Goal: Task Accomplishment & Management: Complete application form

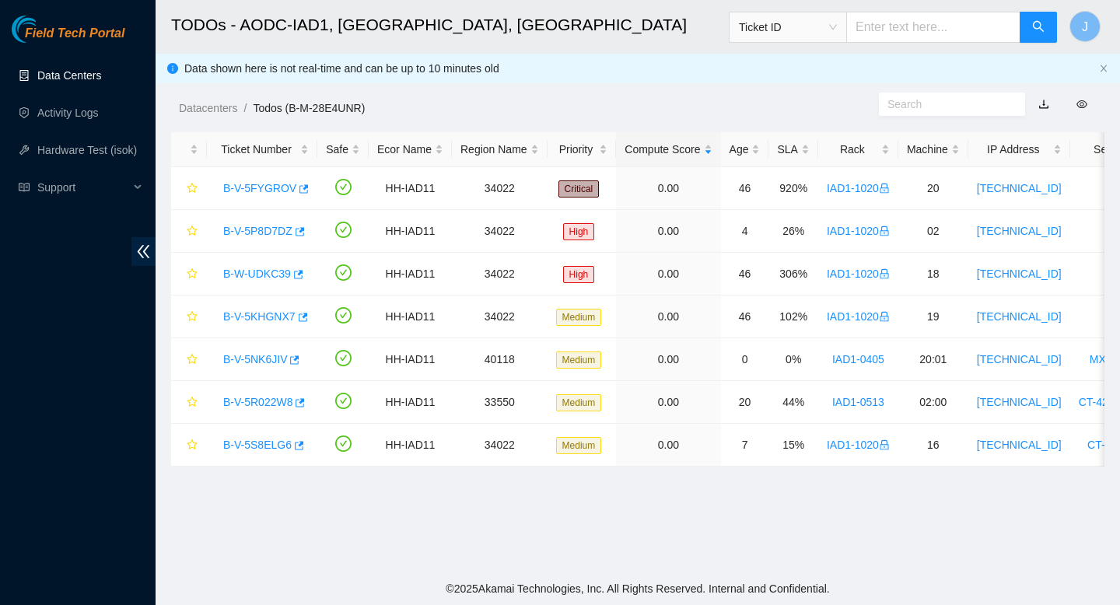
click at [77, 79] on link "Data Centers" at bounding box center [69, 75] width 64 height 12
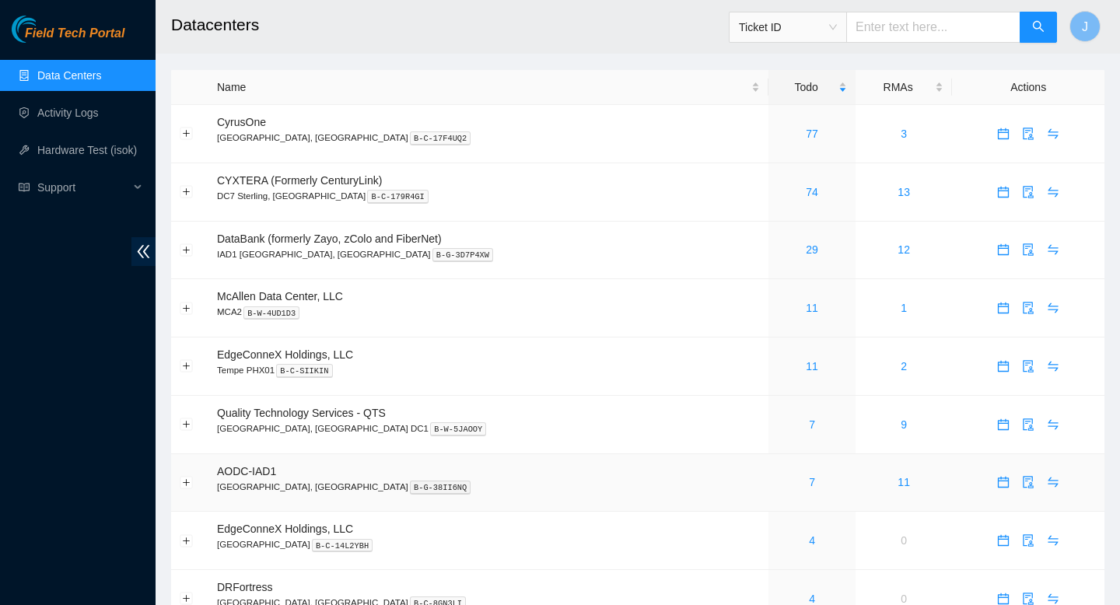
click at [777, 491] on div "7" at bounding box center [812, 482] width 70 height 17
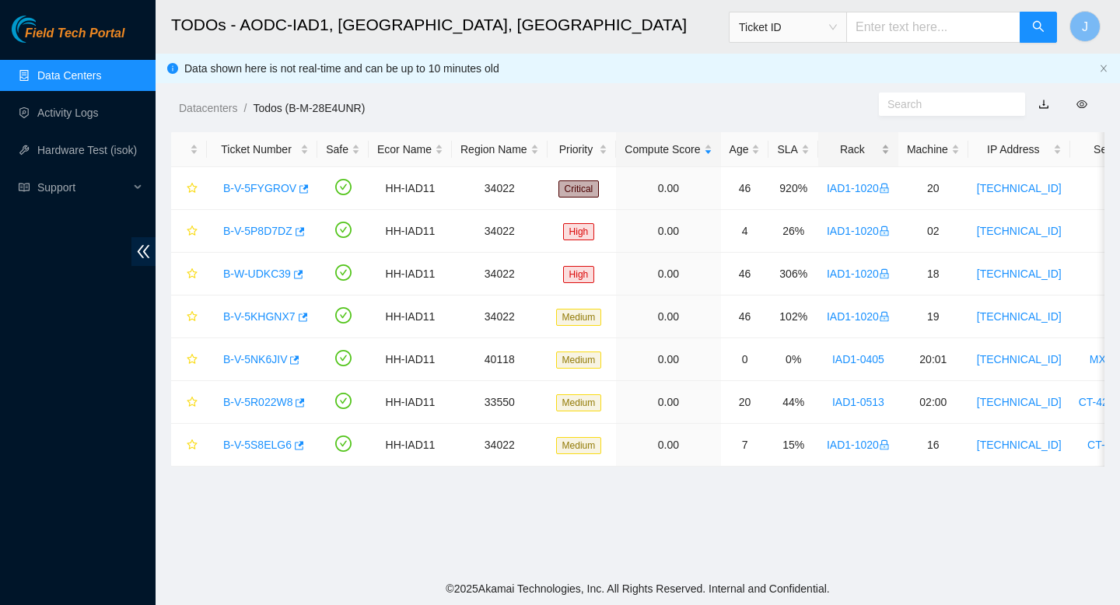
click at [890, 149] on div "Rack" at bounding box center [858, 149] width 63 height 17
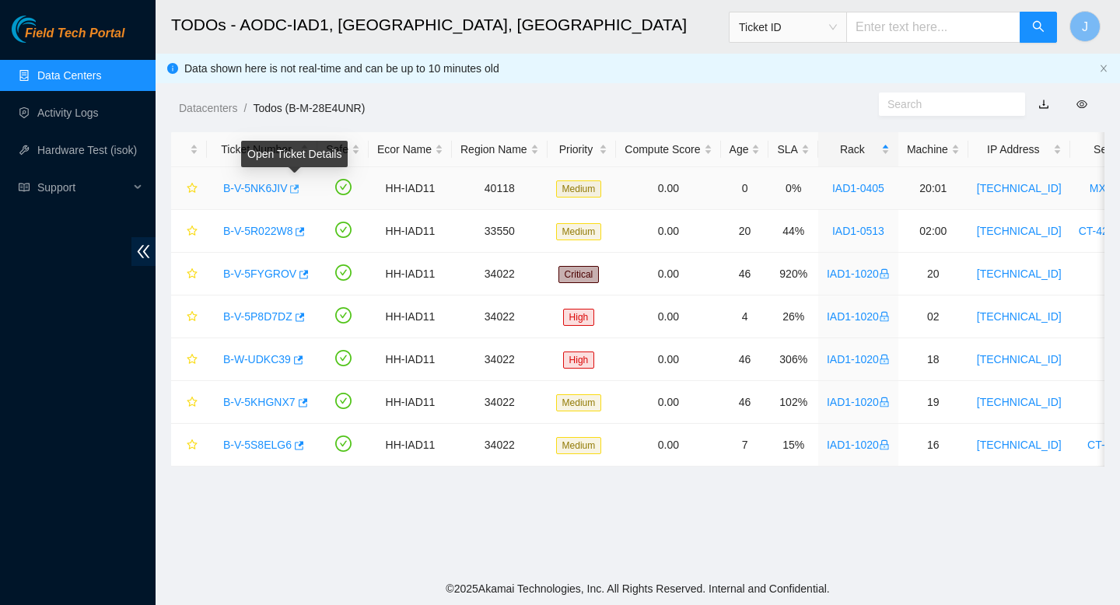
click at [298, 189] on icon "button" at bounding box center [293, 189] width 11 height 11
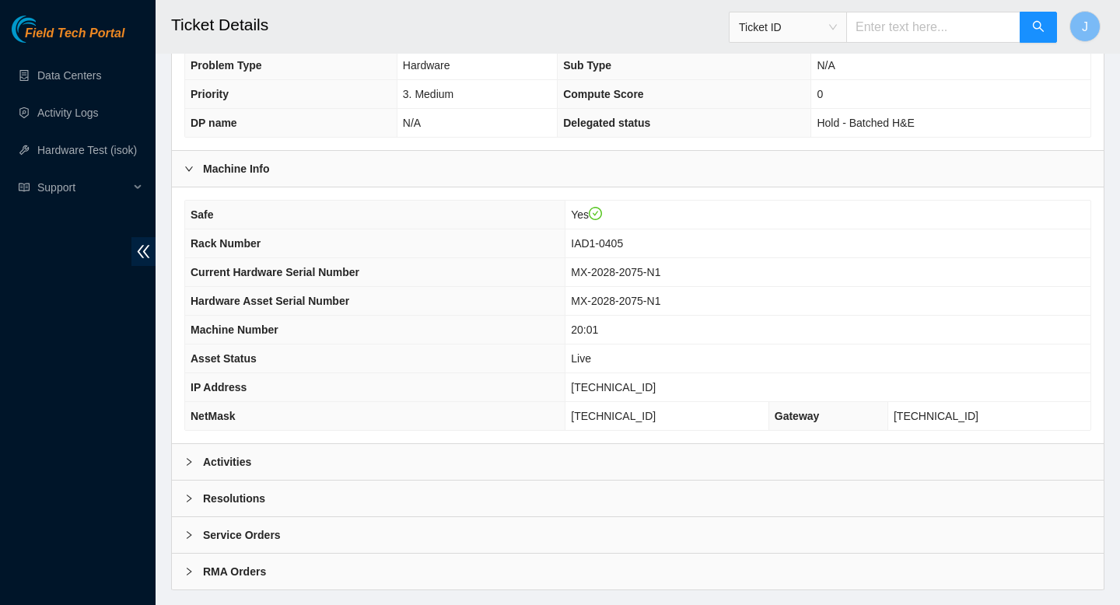
scroll to position [450, 0]
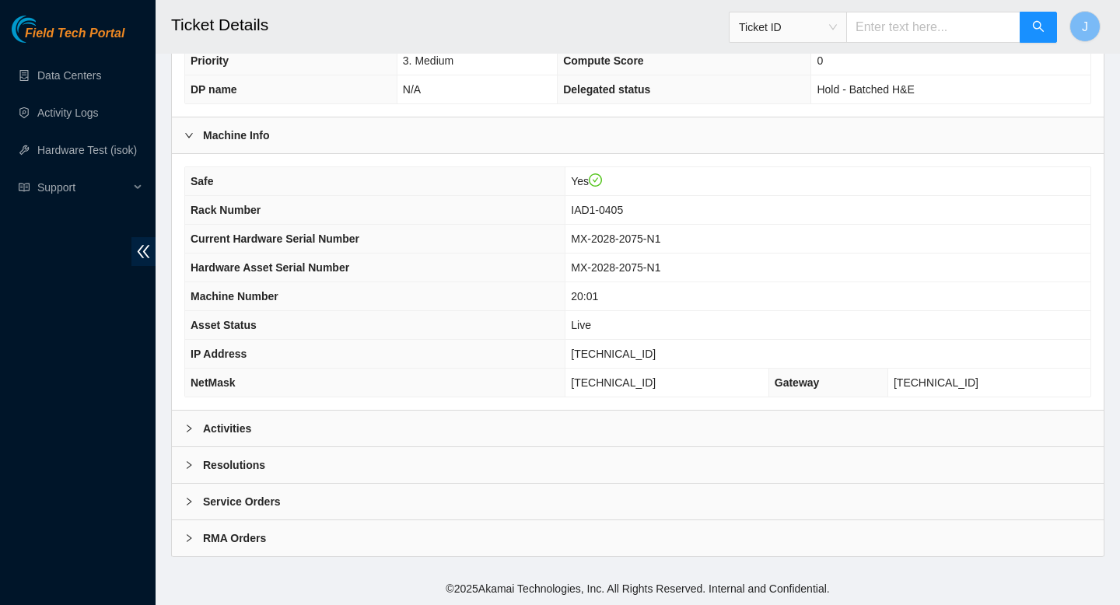
click at [516, 428] on div "Activities" at bounding box center [638, 429] width 932 height 36
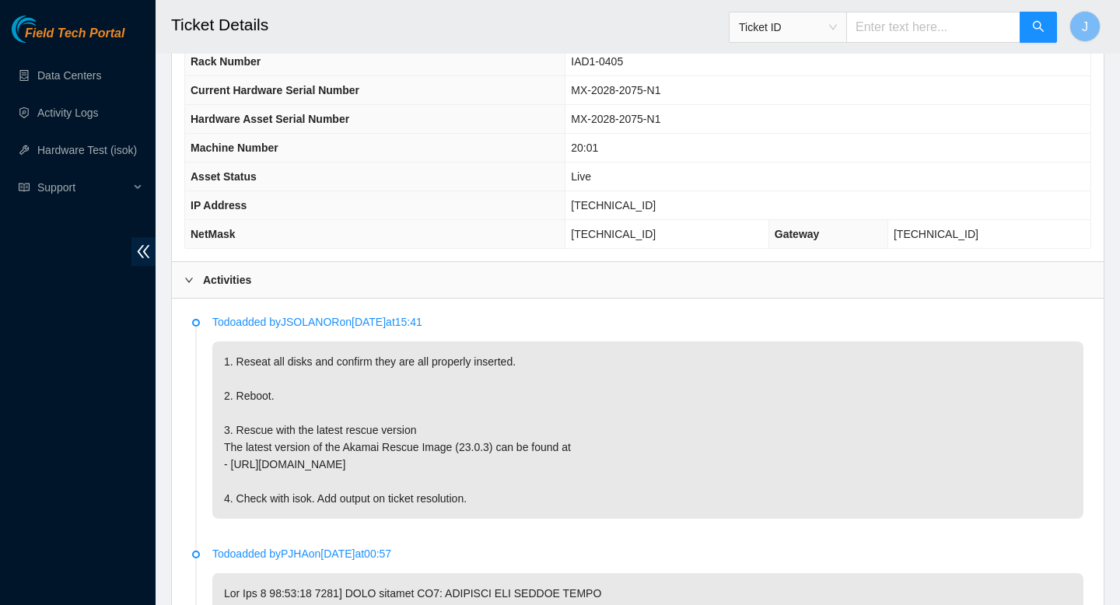
scroll to position [600, 0]
drag, startPoint x: 689, startPoint y: 204, endPoint x: 586, endPoint y: 204, distance: 103.4
click at [586, 203] on tr "IP Address 23.199.35.193" at bounding box center [637, 205] width 905 height 29
copy tr "23.199.35.193"
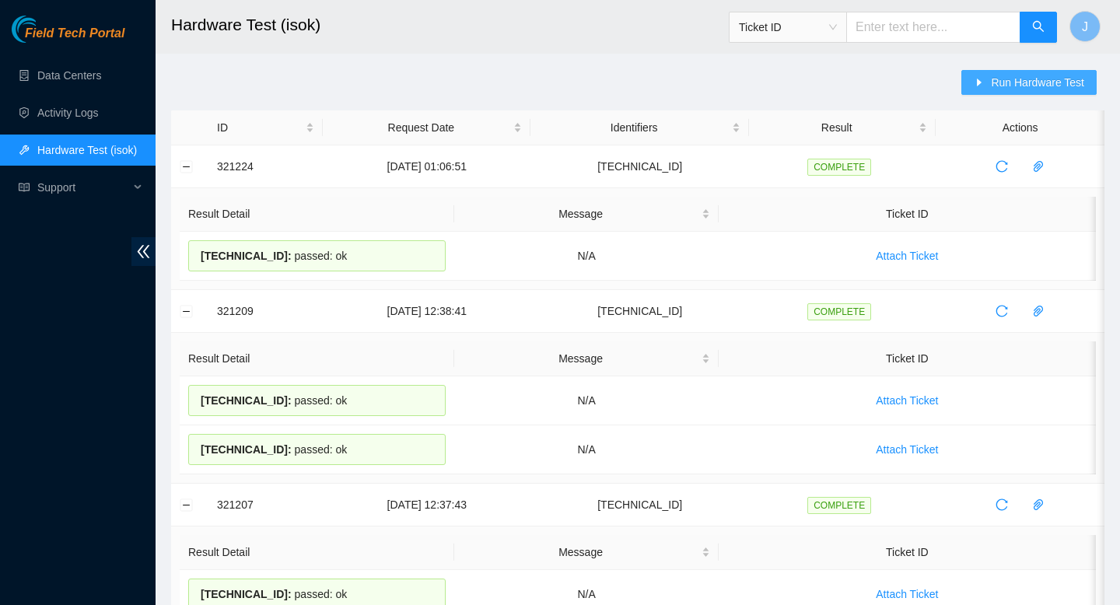
click at [1046, 87] on span "Run Hardware Test" at bounding box center [1037, 82] width 93 height 17
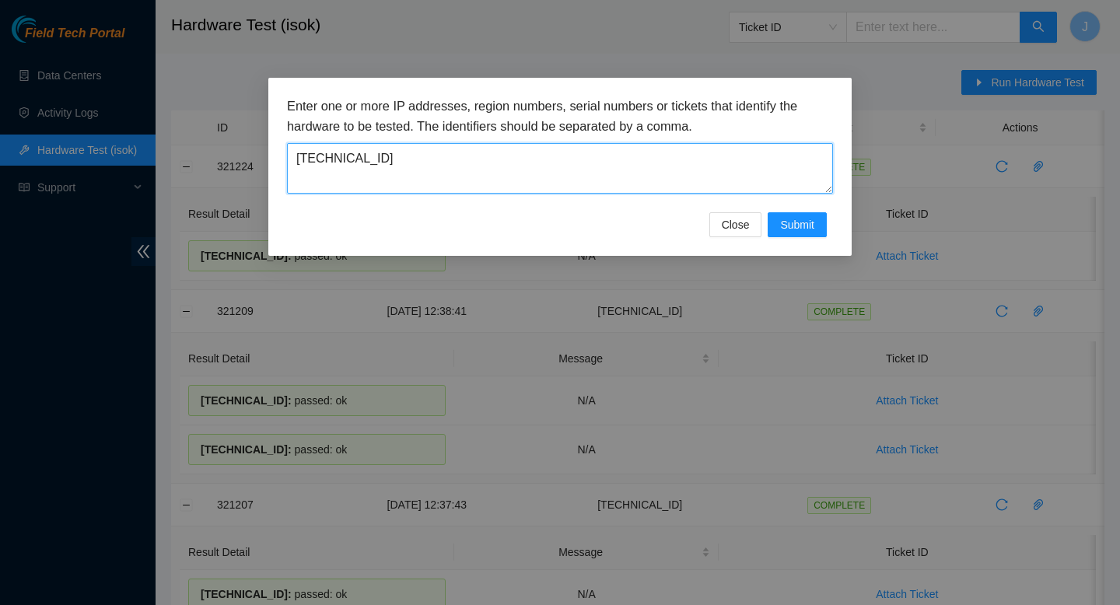
click at [529, 152] on textarea "23.60.90.4" at bounding box center [560, 168] width 546 height 51
paste textarea "[TECHNICAL_ID]"
type textarea "[TECHNICAL_ID]"
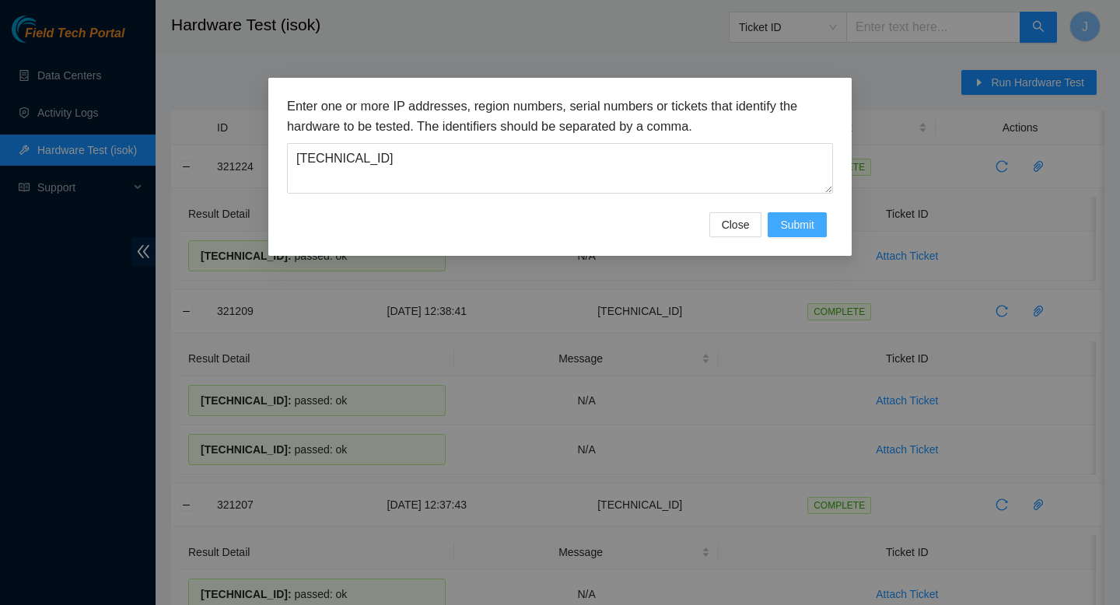
click at [785, 220] on span "Submit" at bounding box center [797, 224] width 34 height 17
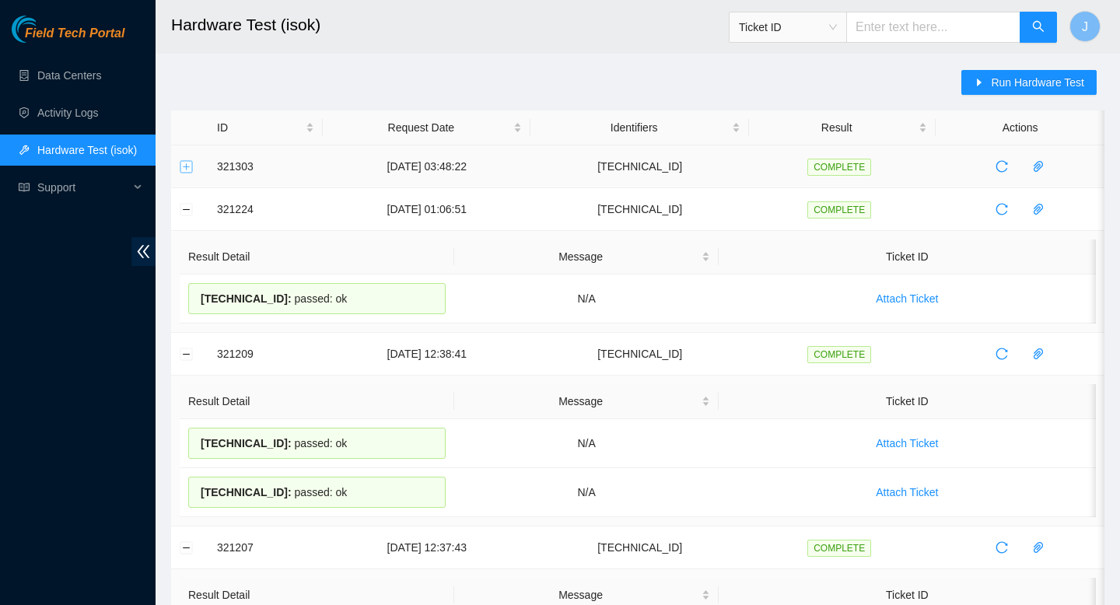
click at [181, 168] on button "Expand row" at bounding box center [186, 166] width 12 height 12
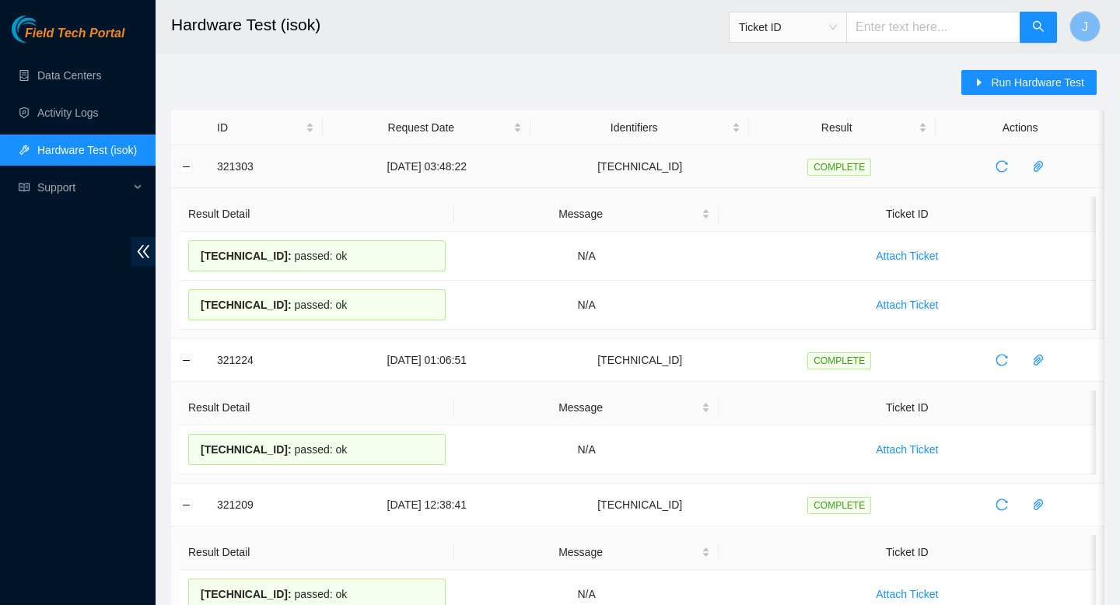
drag, startPoint x: 360, startPoint y: 308, endPoint x: 206, endPoint y: 161, distance: 212.9
copy tbody "321303 11-08-2025 03:48:22 23.199.35.193 COMPLETE Result Detail Message Ticket …"
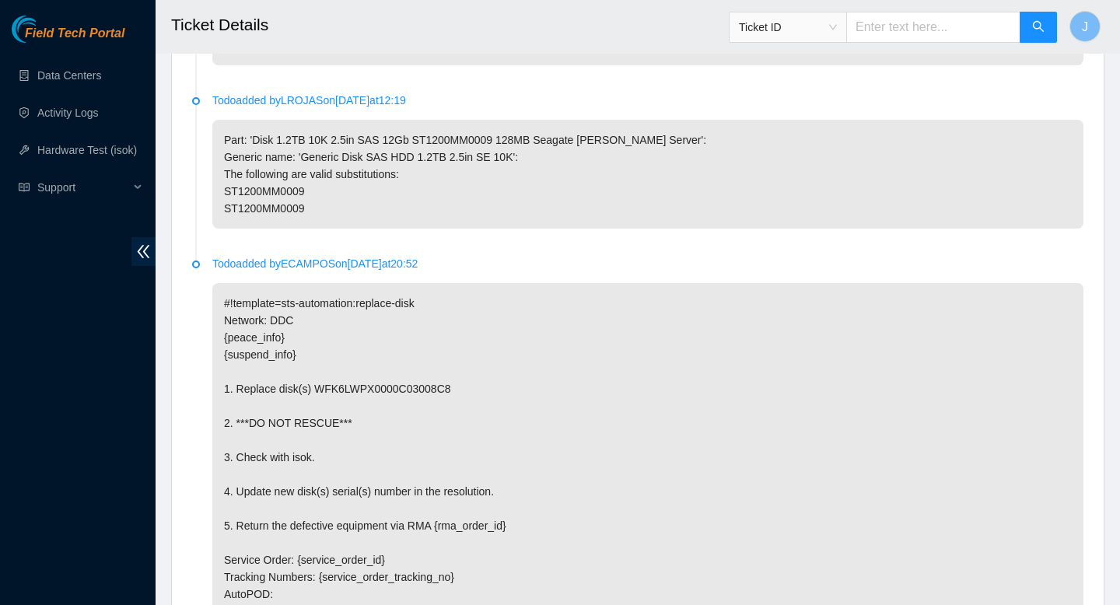
scroll to position [6162, 0]
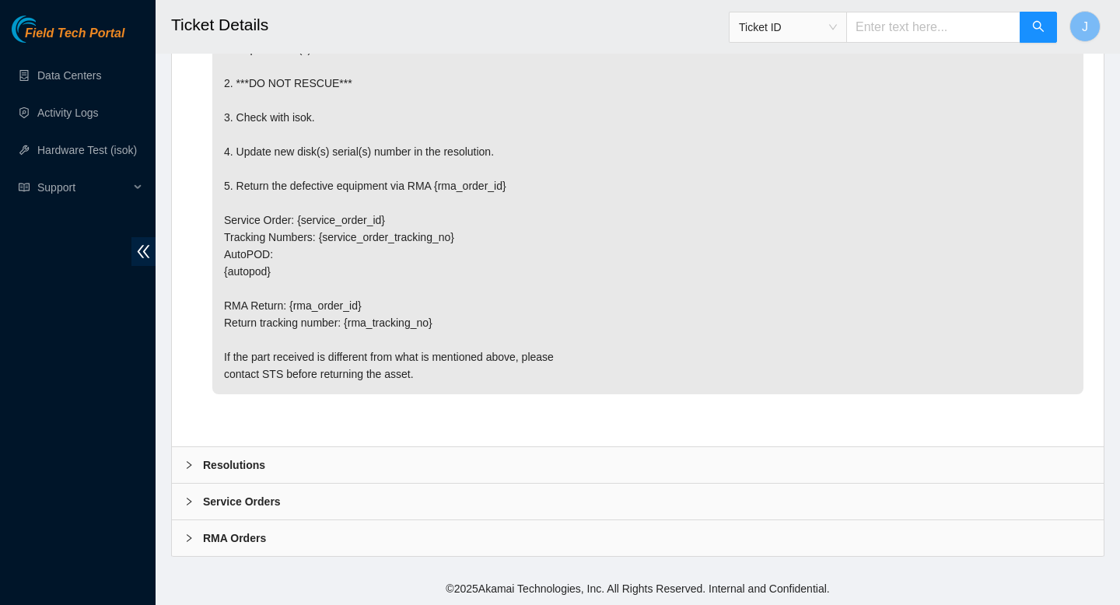
click at [413, 454] on div "Resolutions" at bounding box center [638, 465] width 932 height 36
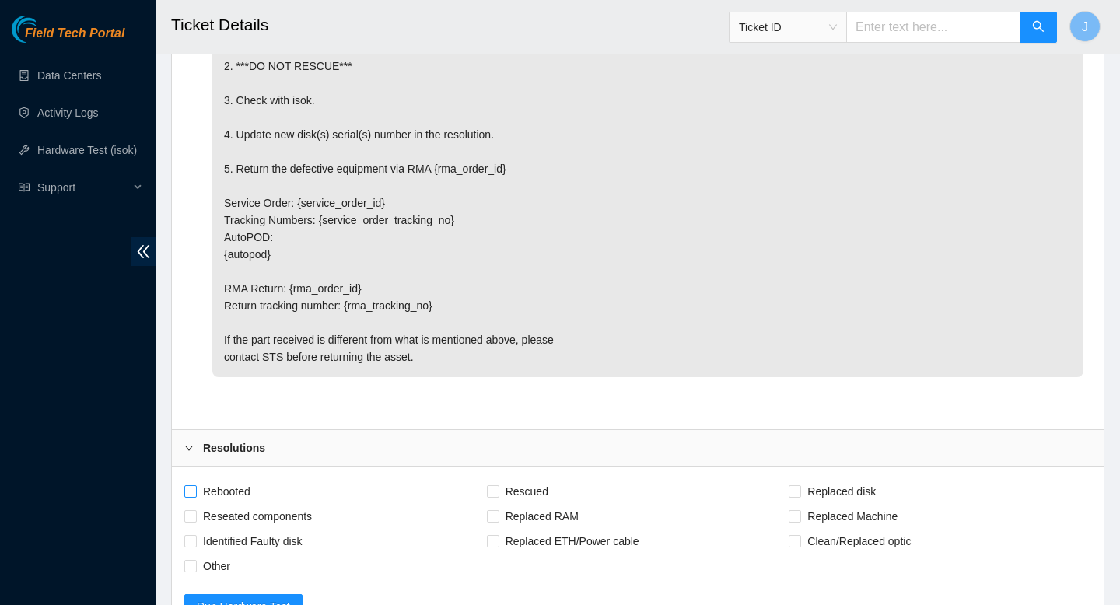
click at [194, 496] on input "Rebooted" at bounding box center [189, 490] width 11 height 11
checkbox input "true"
click at [498, 498] on span at bounding box center [493, 491] width 12 height 12
click at [498, 496] on input "Rescued" at bounding box center [492, 490] width 11 height 11
checkbox input "true"
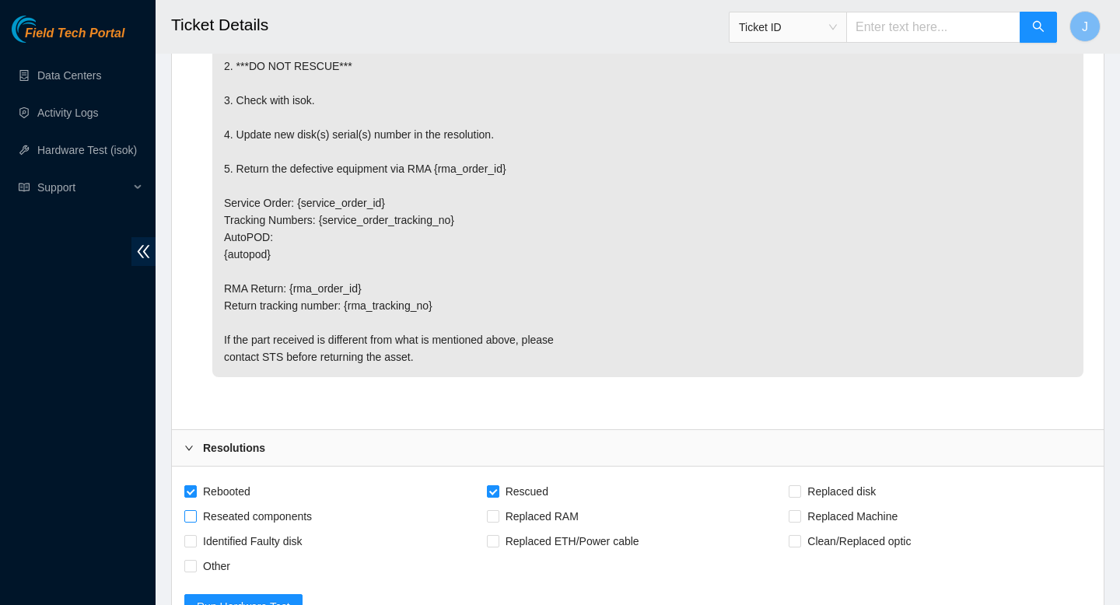
click at [194, 521] on input "Reseated components" at bounding box center [189, 515] width 11 height 11
checkbox input "true"
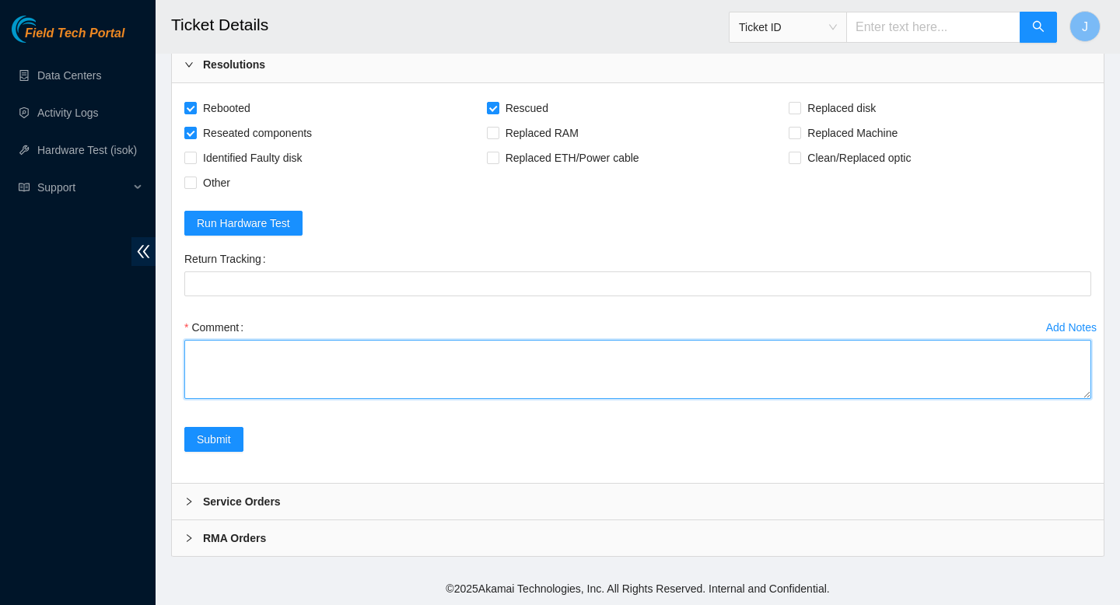
click at [439, 356] on textarea "Comment" at bounding box center [637, 369] width 907 height 59
paste textarea "[TECHNICAL_ID]"
paste textarea "321303 [DATE] 03:48:22 [TECHNICAL_ID] COMPLETE Result Detail Message Ticket ID …"
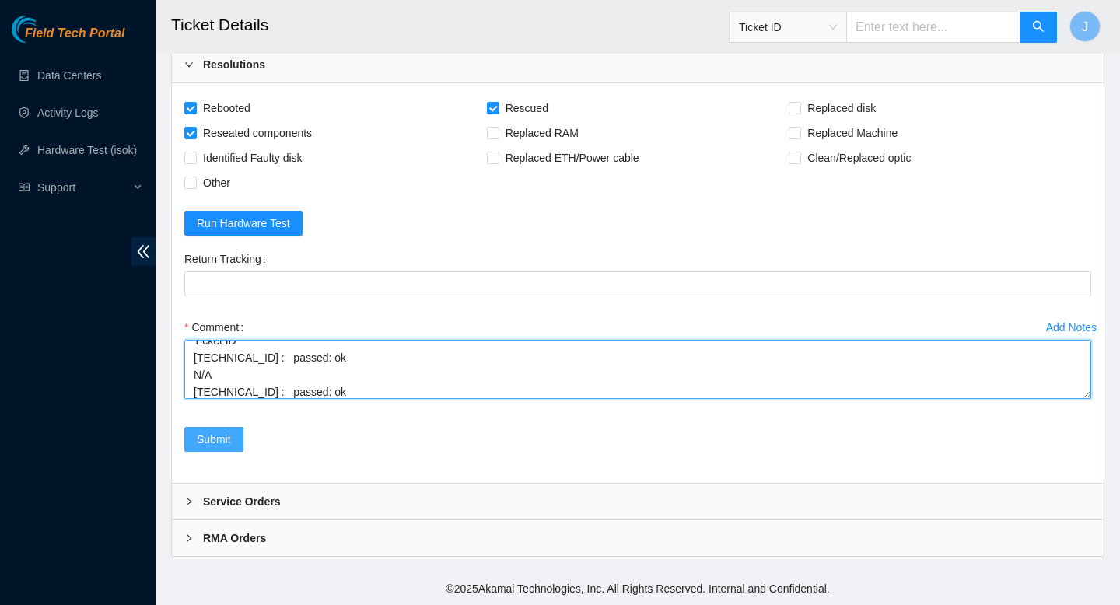
type textarea "verified SN plugged in, resting on config, responsive to key strokes reseated a…"
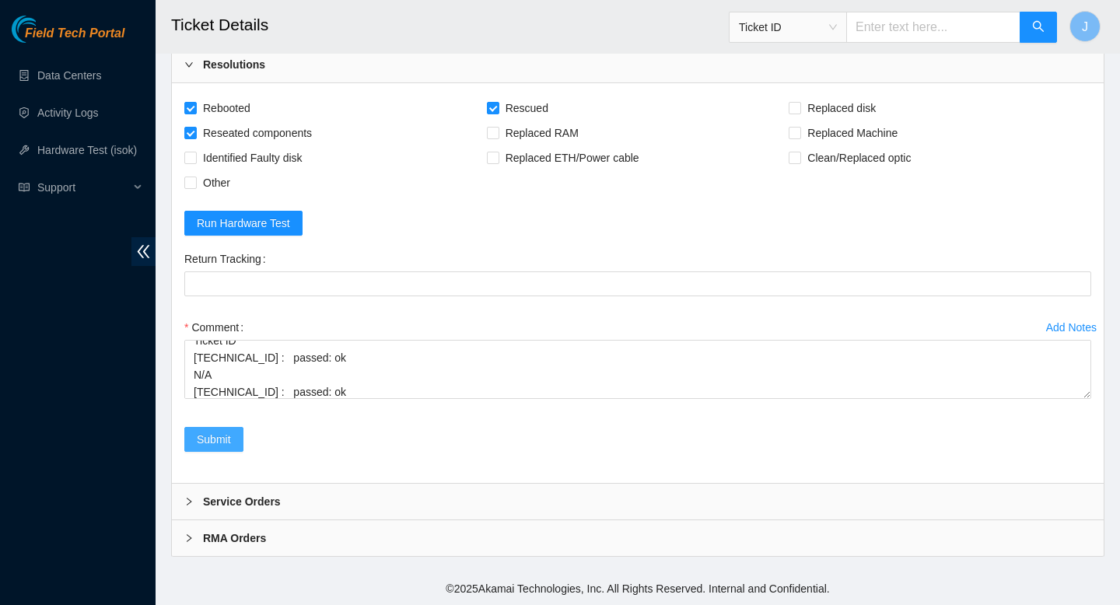
click at [216, 436] on span "Submit" at bounding box center [214, 439] width 34 height 17
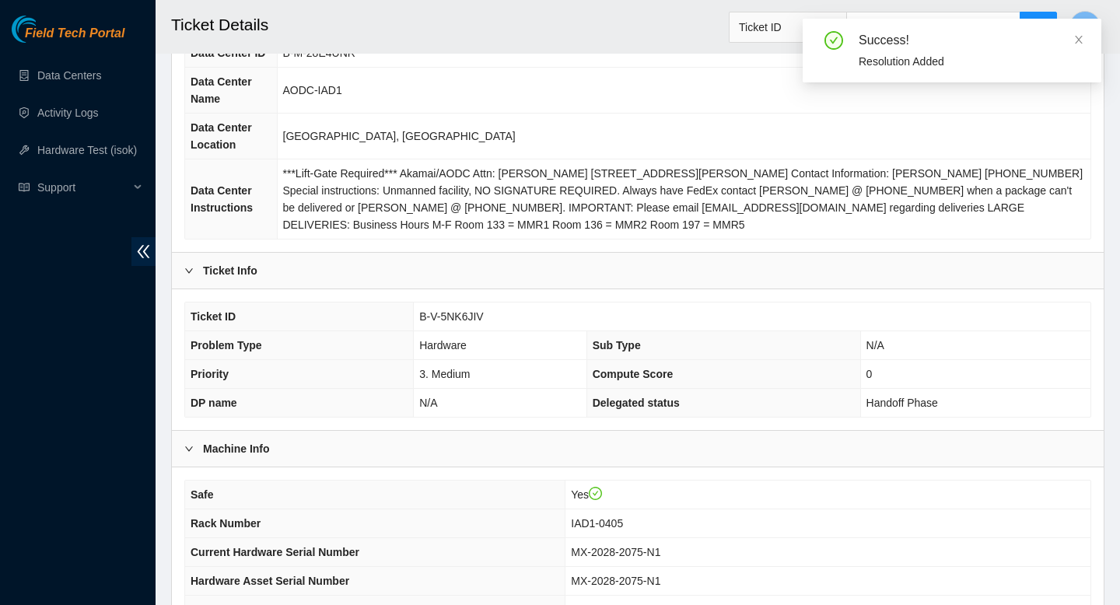
scroll to position [243, 0]
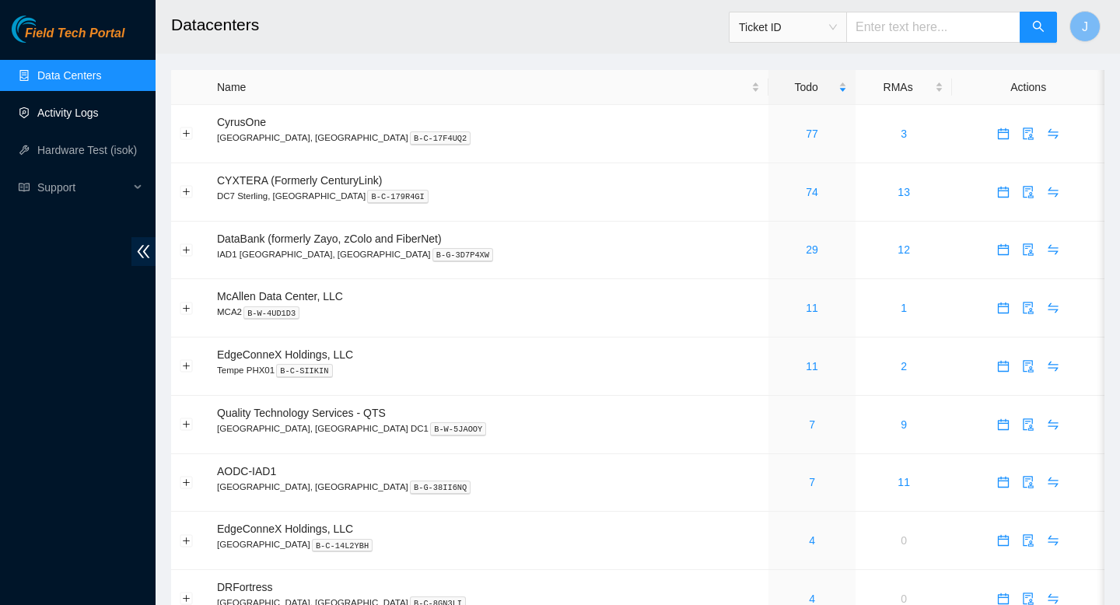
click at [47, 118] on link "Activity Logs" at bounding box center [67, 113] width 61 height 12
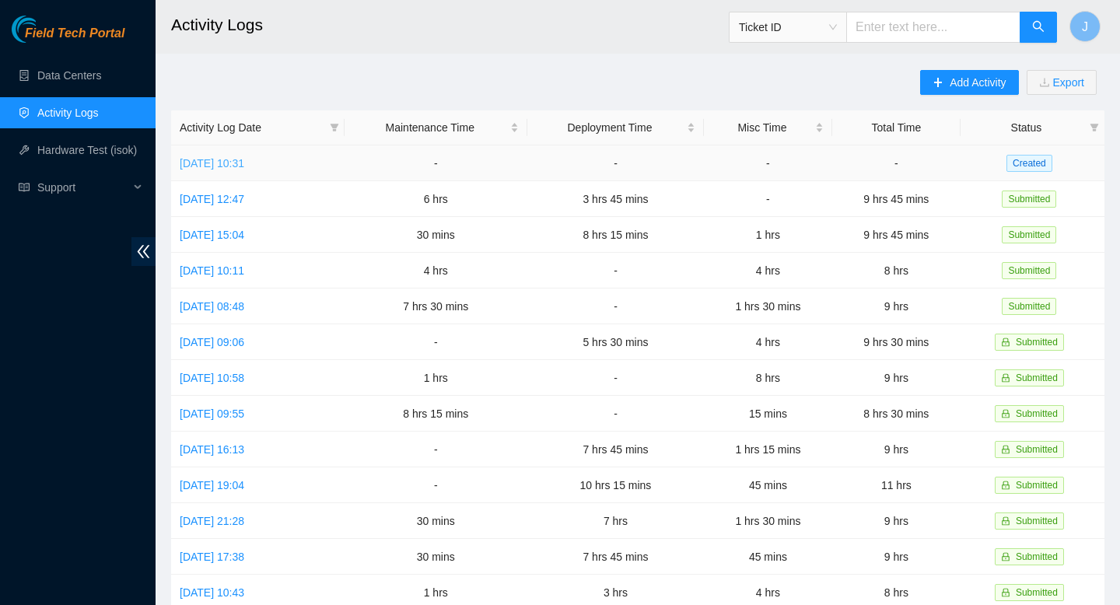
click at [242, 164] on link "Mon, 11 Aug 2025 10:31" at bounding box center [212, 163] width 65 height 12
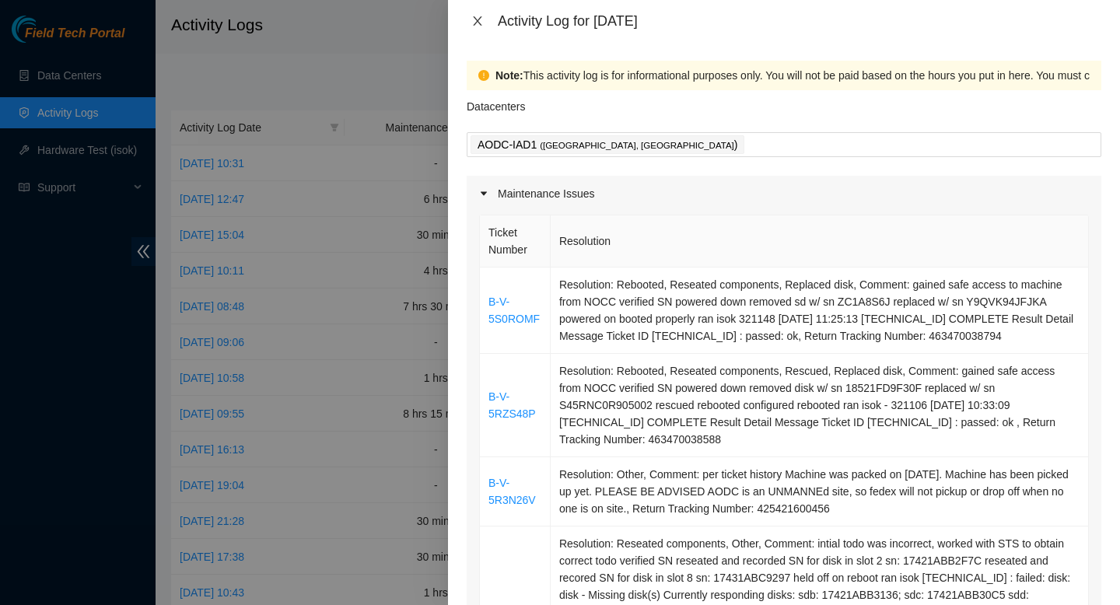
click at [480, 27] on button "Close" at bounding box center [478, 21] width 22 height 15
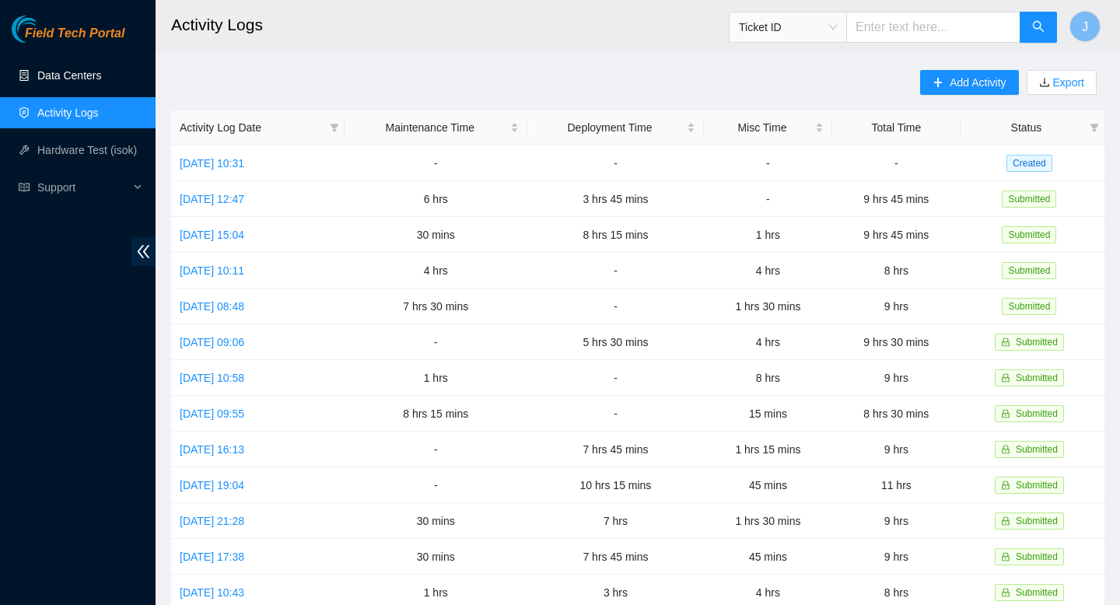
click at [79, 75] on link "Data Centers" at bounding box center [69, 75] width 64 height 12
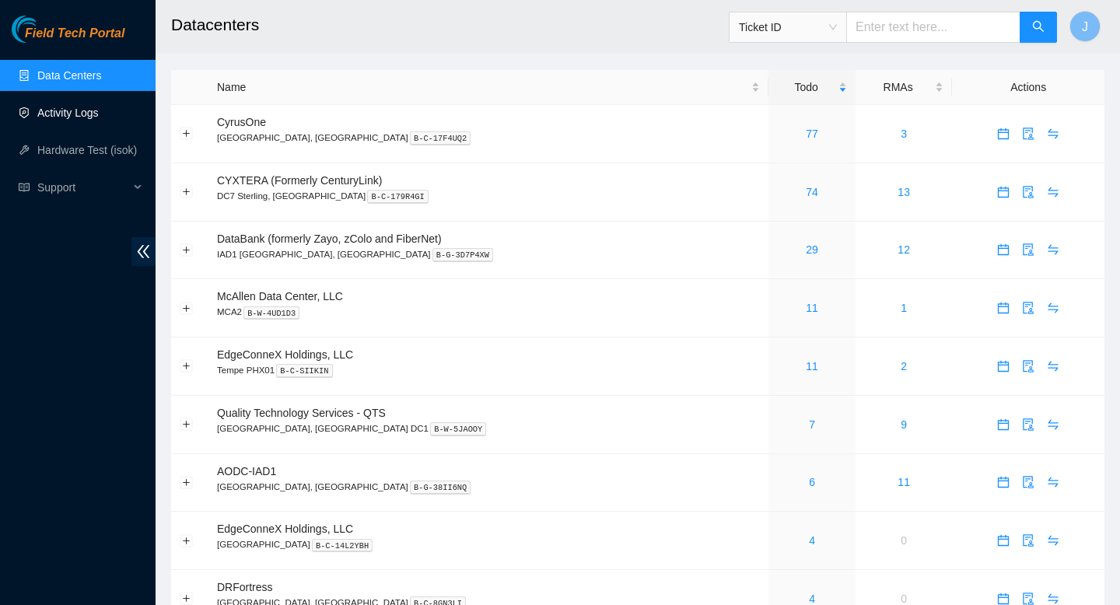
click at [82, 119] on link "Activity Logs" at bounding box center [67, 113] width 61 height 12
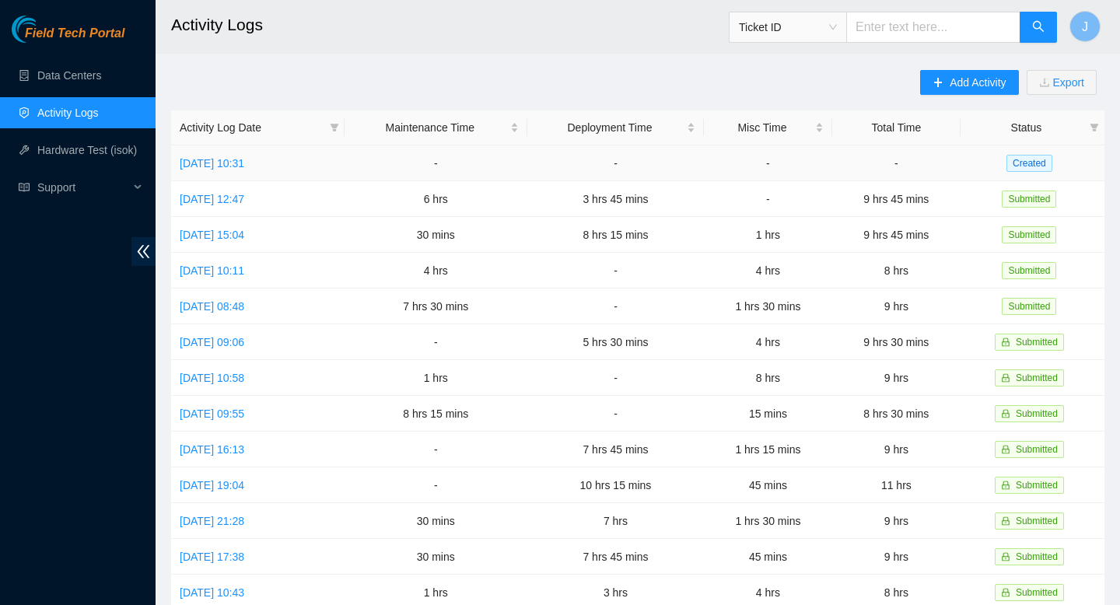
click at [241, 170] on td "Mon, 11 Aug 2025 10:31" at bounding box center [257, 163] width 173 height 36
click at [244, 165] on link "Mon, 11 Aug 2025 10:31" at bounding box center [212, 163] width 65 height 12
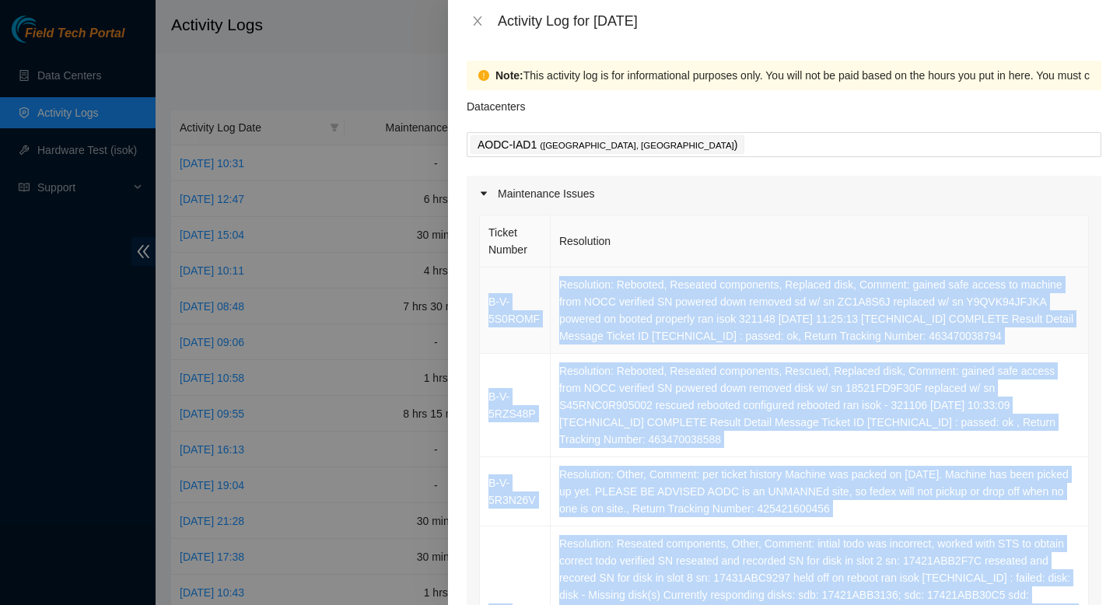
drag, startPoint x: 1069, startPoint y: 346, endPoint x: 495, endPoint y: 289, distance: 576.8
copy tbody "B-V-5S0ROMF Resolution: Rebooted, Reseated components, Replaced disk, Comment: …"
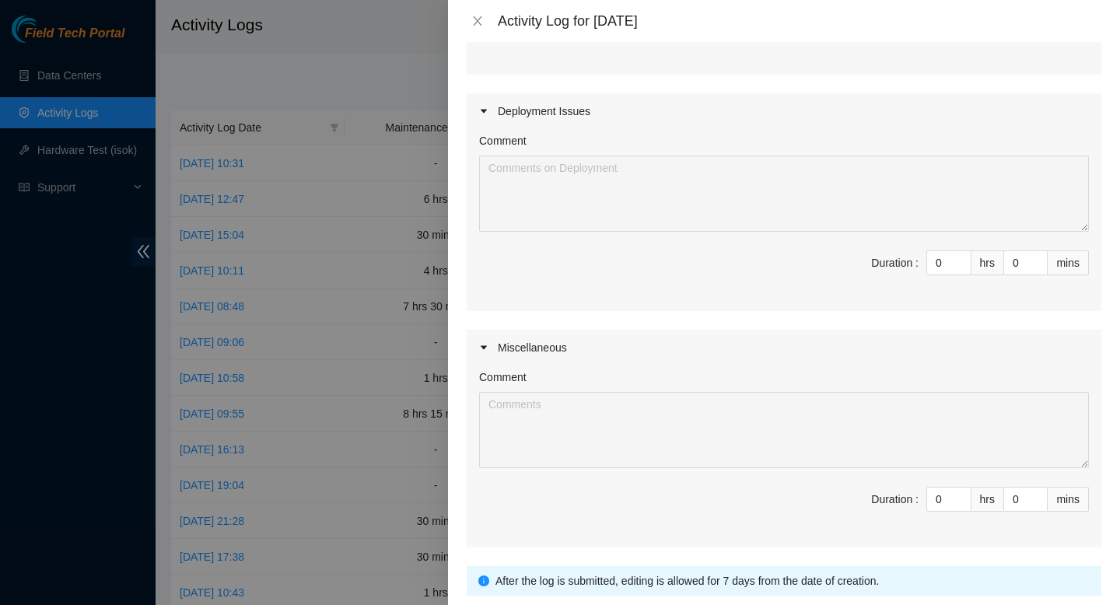
scroll to position [2094, 0]
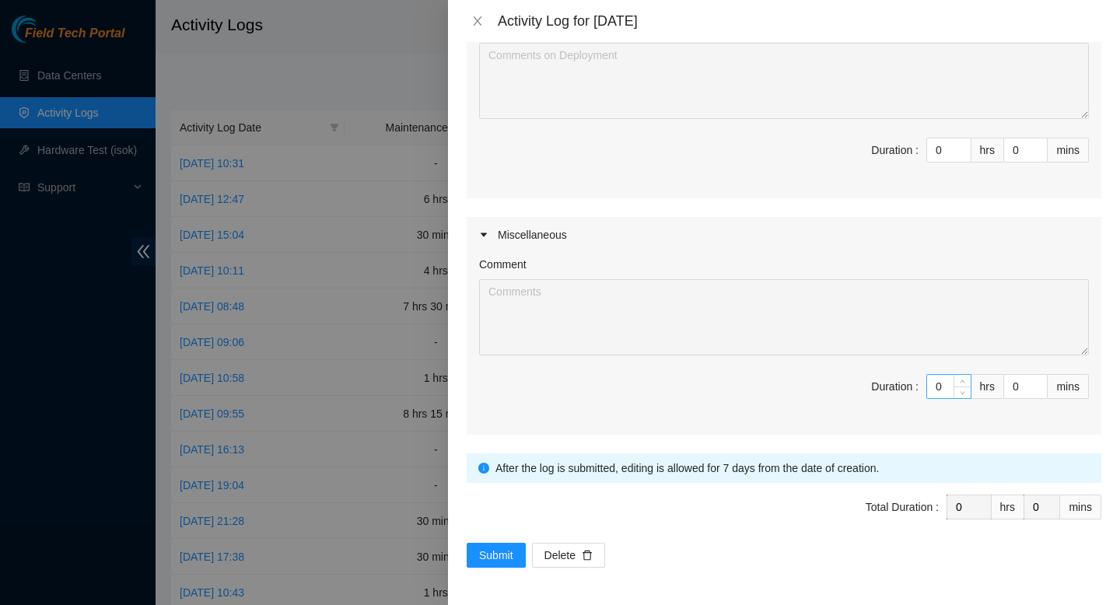
click at [942, 387] on input "0" at bounding box center [949, 386] width 44 height 23
type input "07"
type input "7"
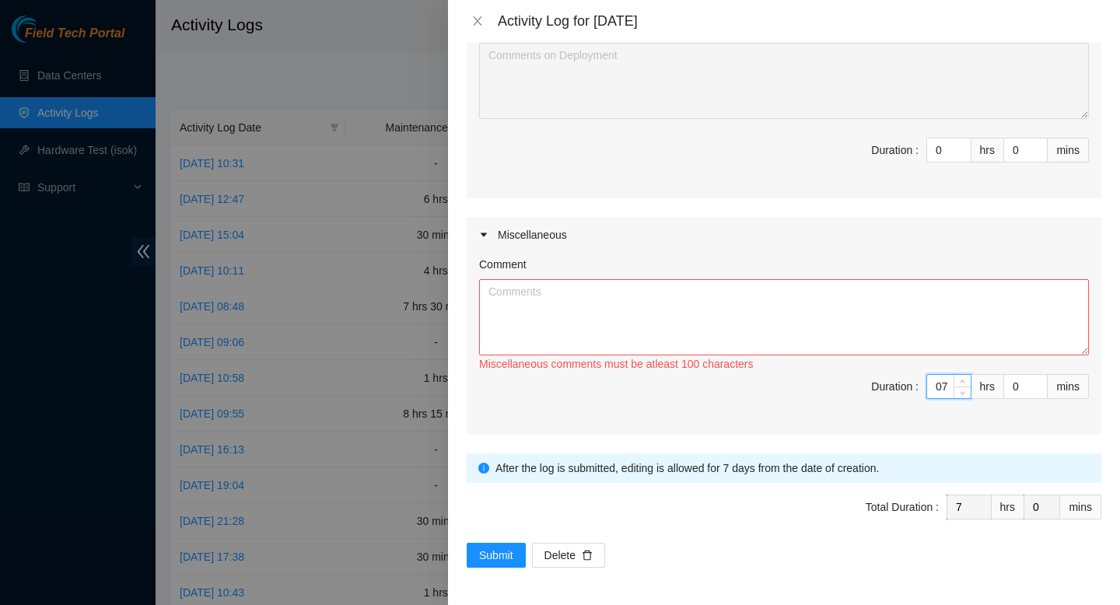
type input "0"
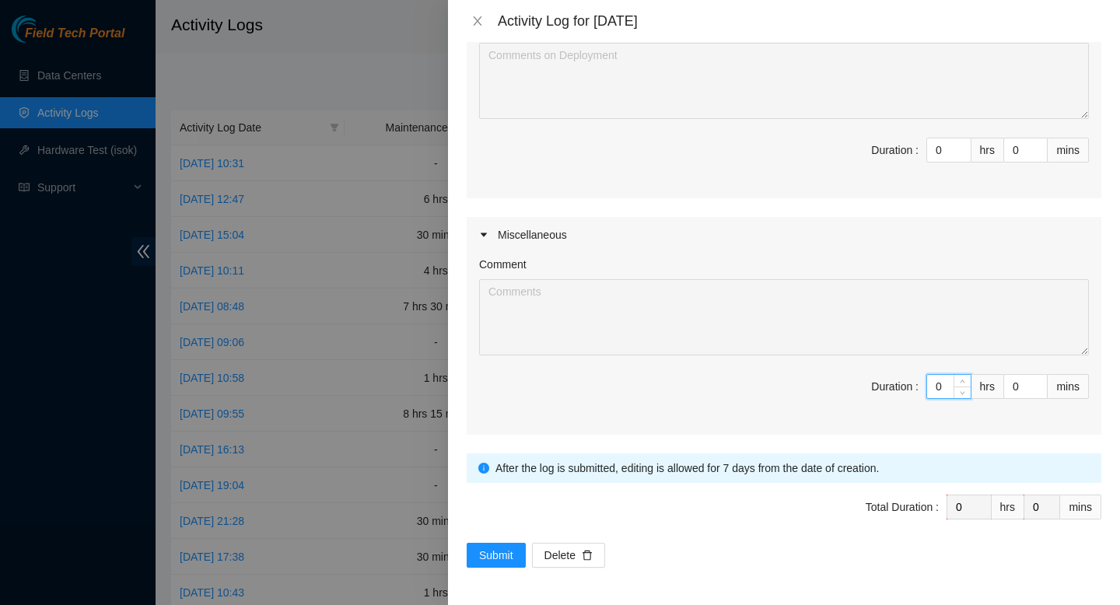
type input "01"
type input "1"
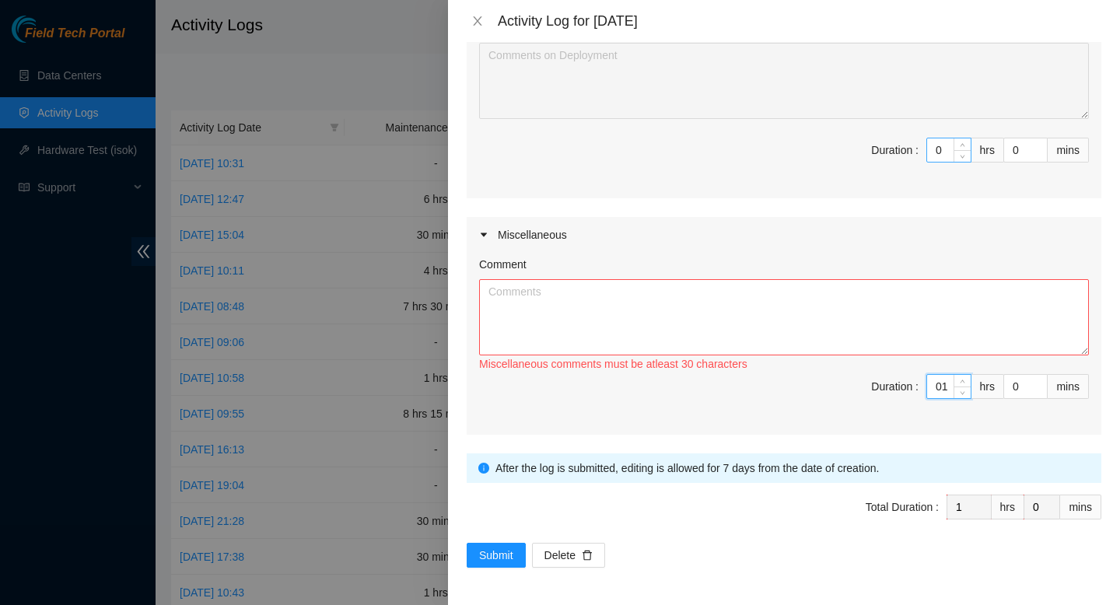
type input "1"
click at [942, 154] on input "0" at bounding box center [949, 149] width 44 height 23
type input "07"
type input "8"
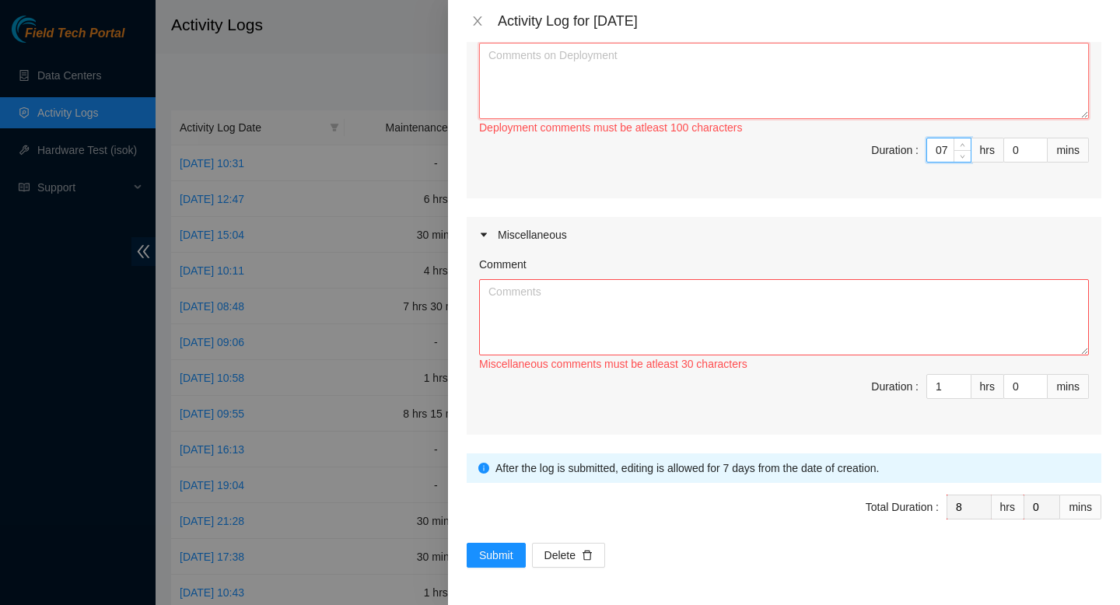
type input "7"
click at [850, 100] on textarea "Comment" at bounding box center [784, 81] width 610 height 76
paste textarea "B-V-5S0ROMF Resolution: Rebooted, Reseated components, Replaced disk, Comment: …"
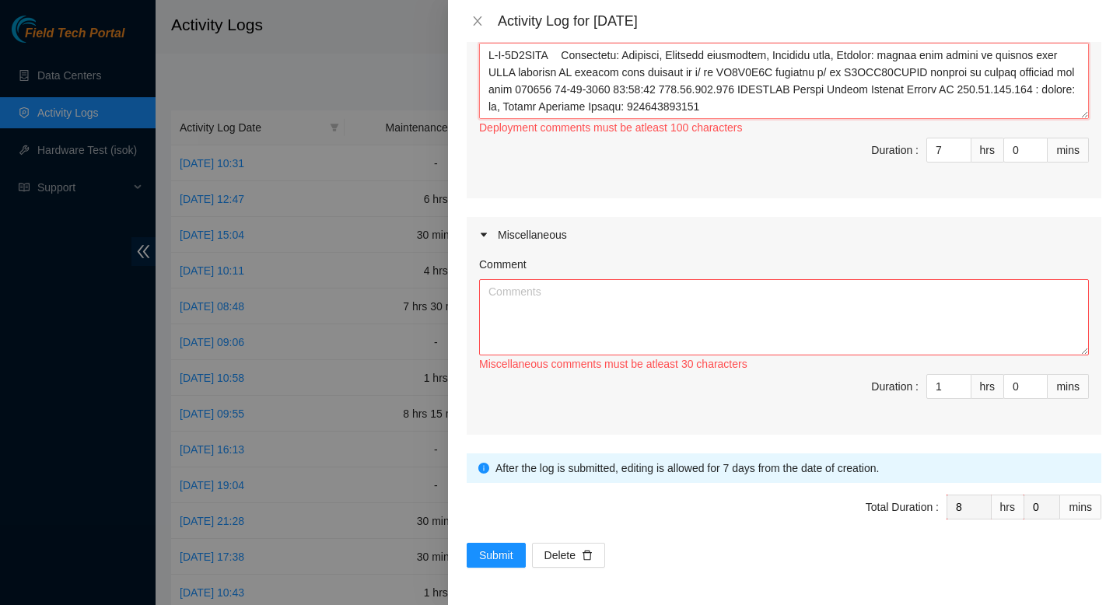
scroll to position [1124, 0]
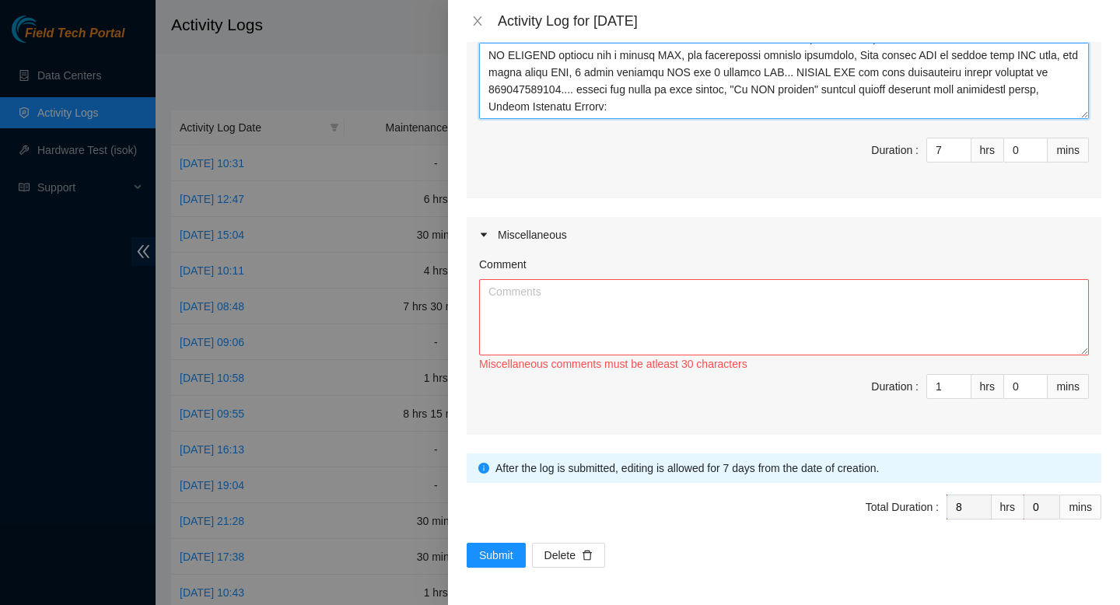
type textarea "B-V-5S0ROMF Resolution: Rebooted, Reseated components, Replaced disk, Comment: …"
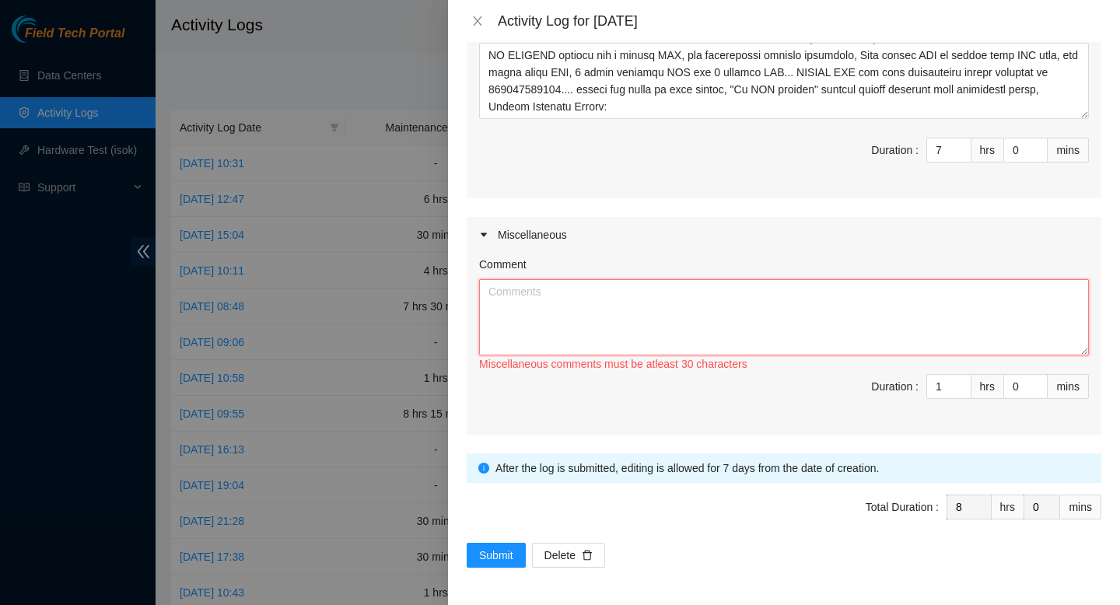
click at [751, 313] on textarea "Comment" at bounding box center [784, 317] width 610 height 76
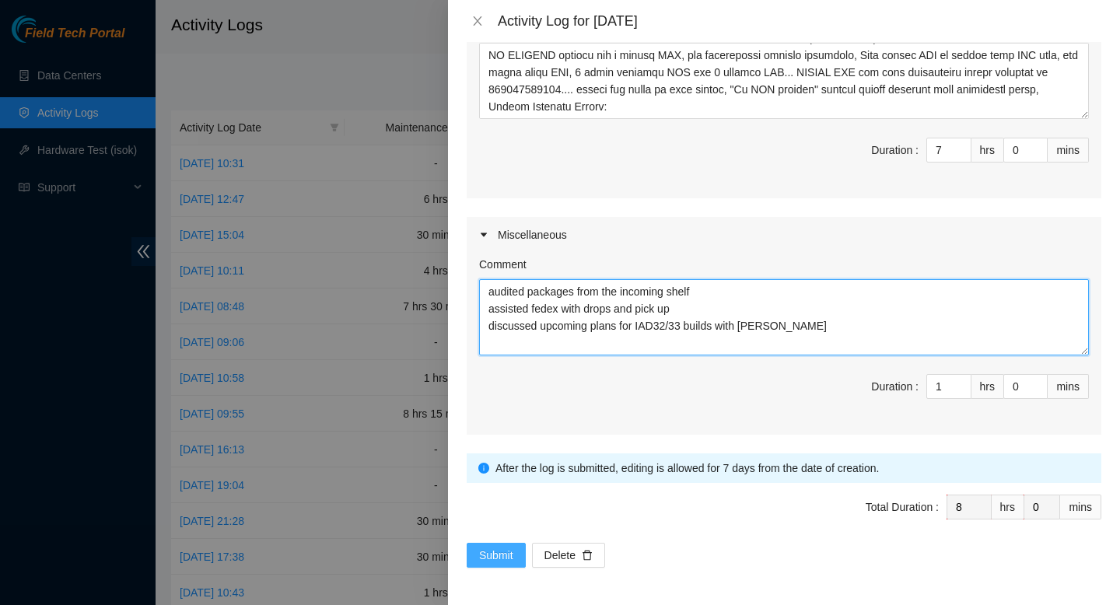
type textarea "audited packages from the incoming shelf assisted fedex with drops and pick up …"
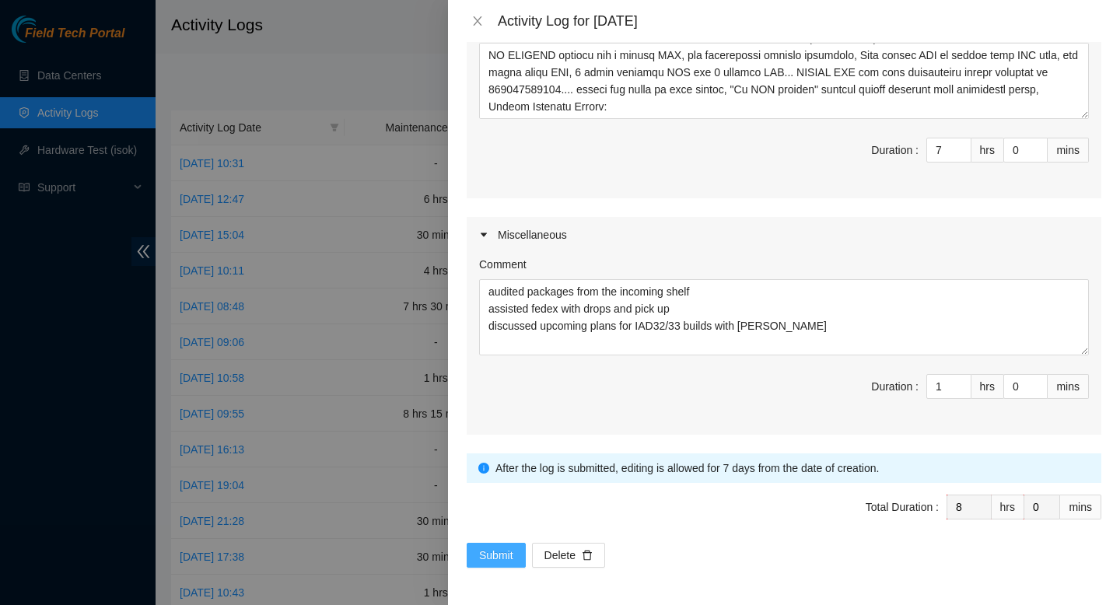
click at [479, 552] on span "Submit" at bounding box center [496, 555] width 34 height 17
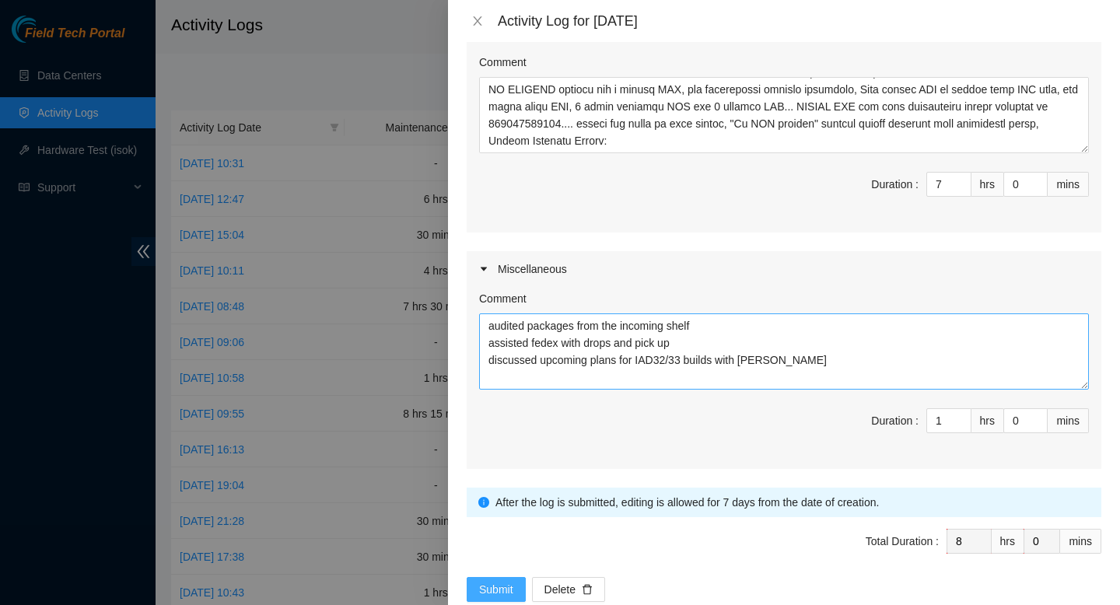
scroll to position [1954, 0]
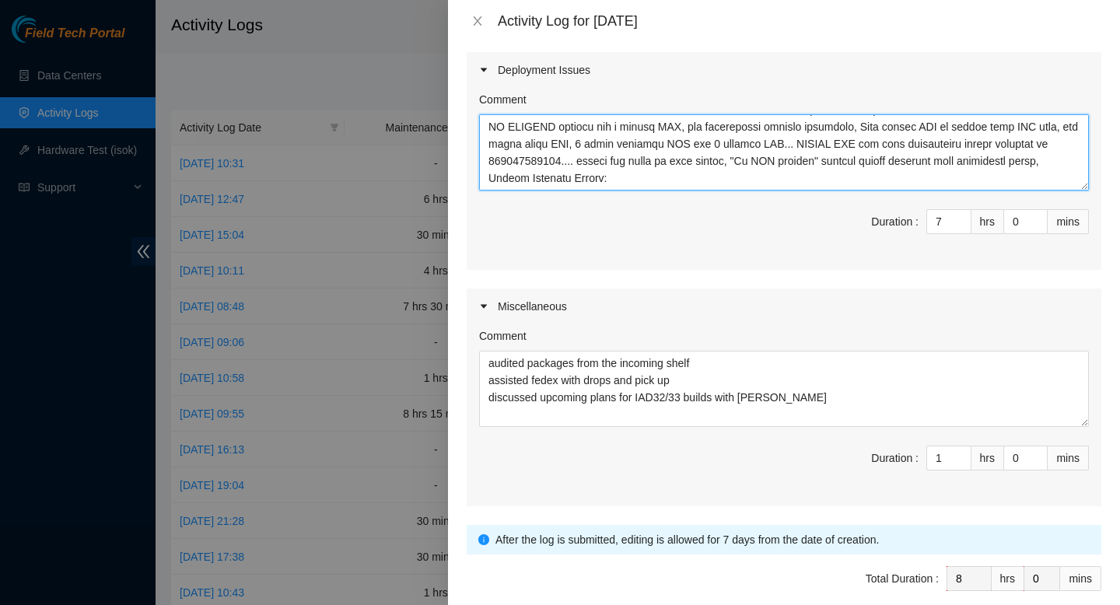
click at [875, 191] on textarea "Comment" at bounding box center [784, 152] width 610 height 76
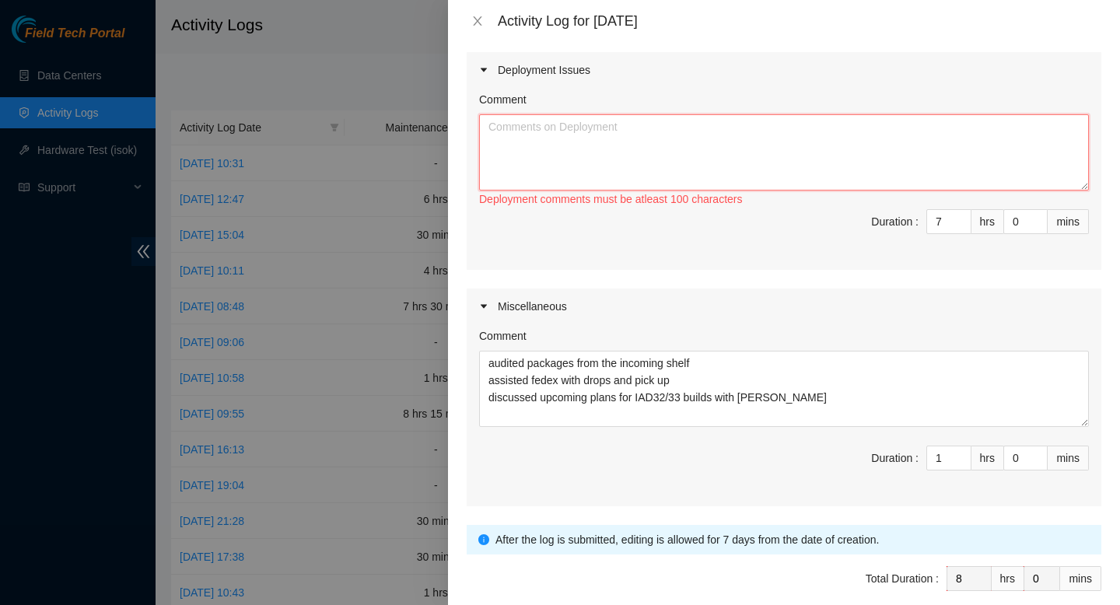
scroll to position [0, 0]
click at [944, 233] on input "7" at bounding box center [949, 221] width 44 height 23
type input "1"
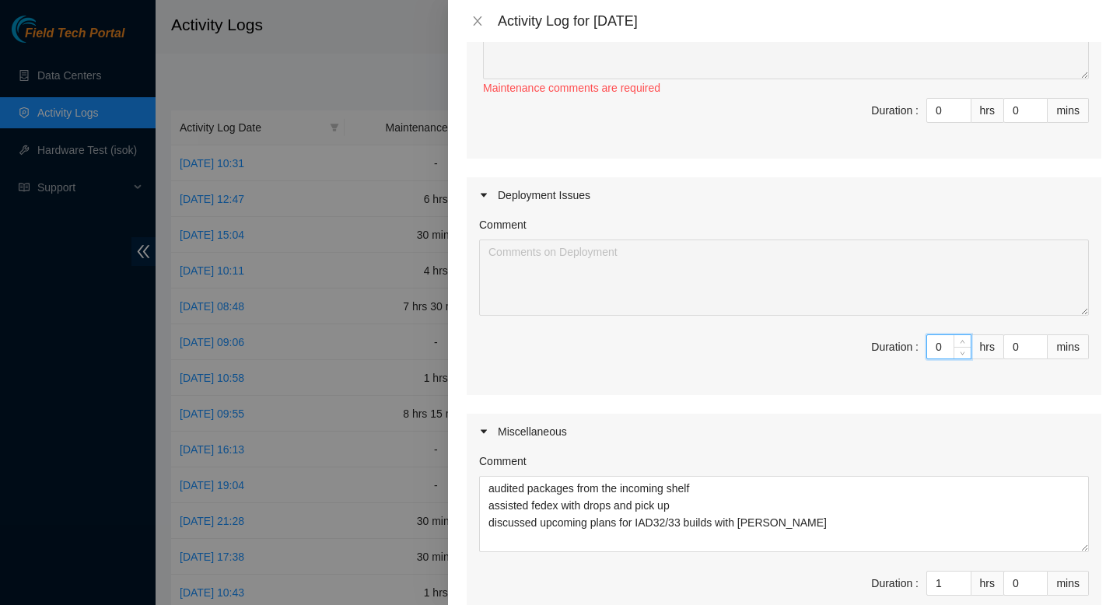
scroll to position [1817, 0]
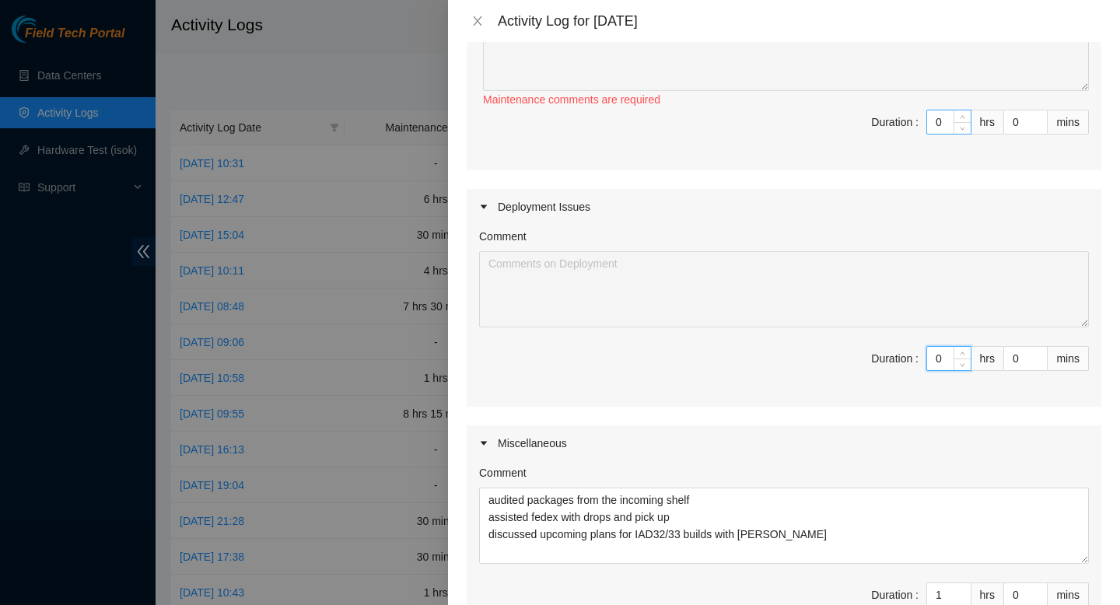
type input "0"
click at [943, 134] on input "0" at bounding box center [949, 121] width 44 height 23
type input "07"
type input "8"
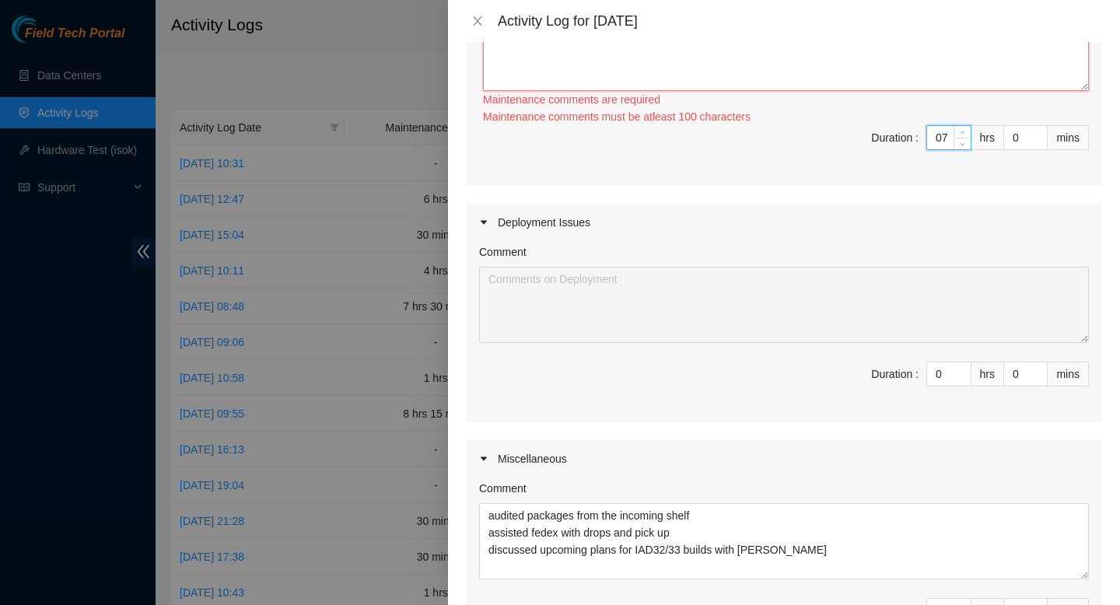
type input "7"
click at [864, 91] on textarea "Comment" at bounding box center [786, 53] width 606 height 76
paste textarea "B-V-5S0ROMF Resolution: Rebooted, Reseated components, Replaced disk, Comment: …"
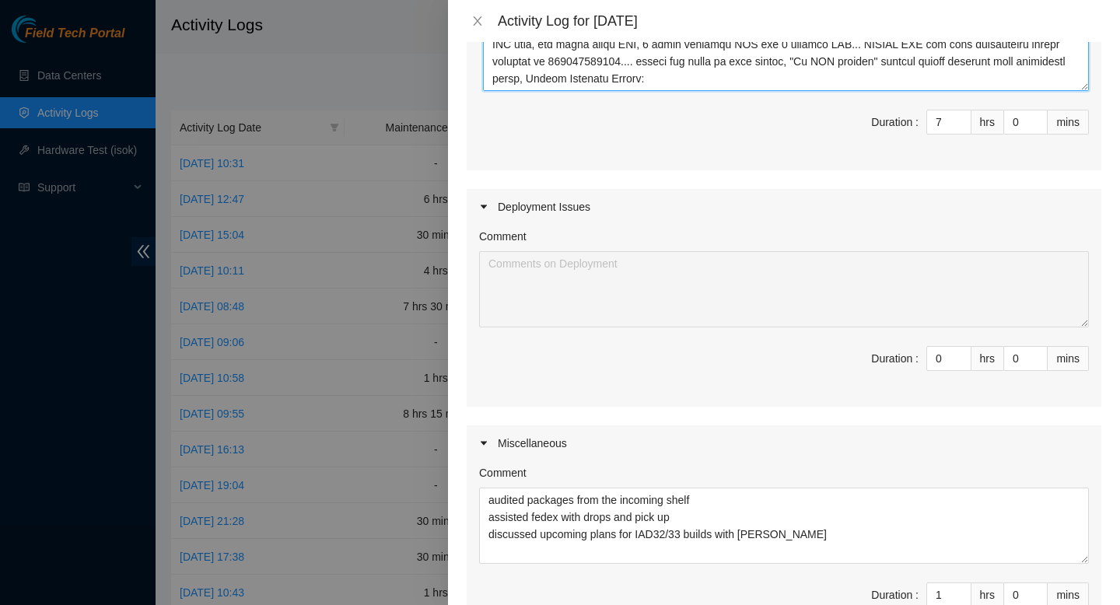
scroll to position [2094, 0]
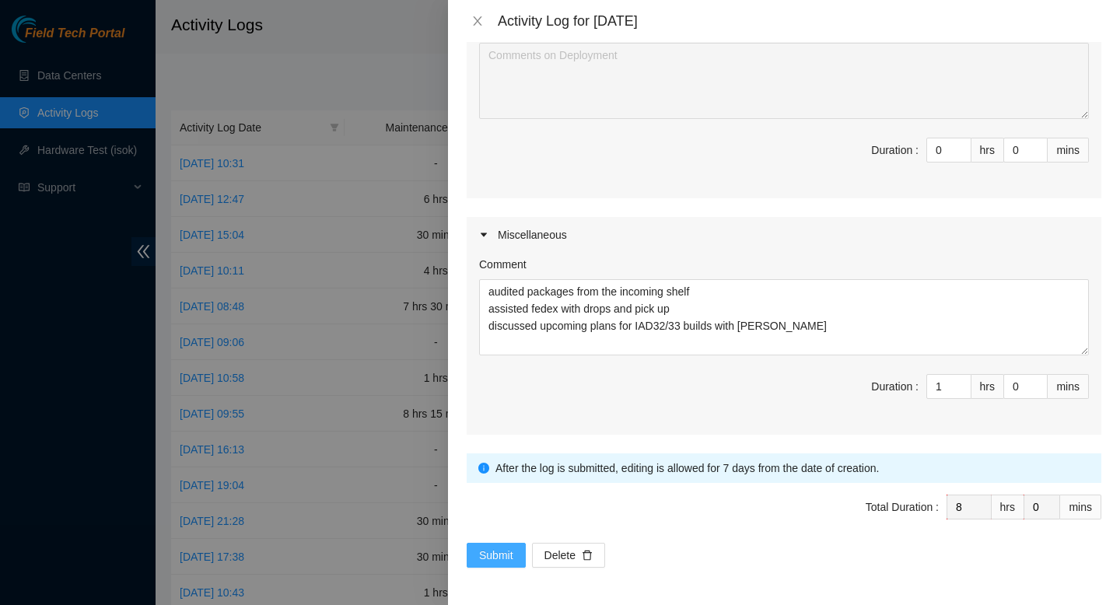
type textarea "B-V-5S0ROMF Resolution: Rebooted, Reseated components, Replaced disk, Comment: …"
click at [491, 559] on span "Submit" at bounding box center [496, 555] width 34 height 17
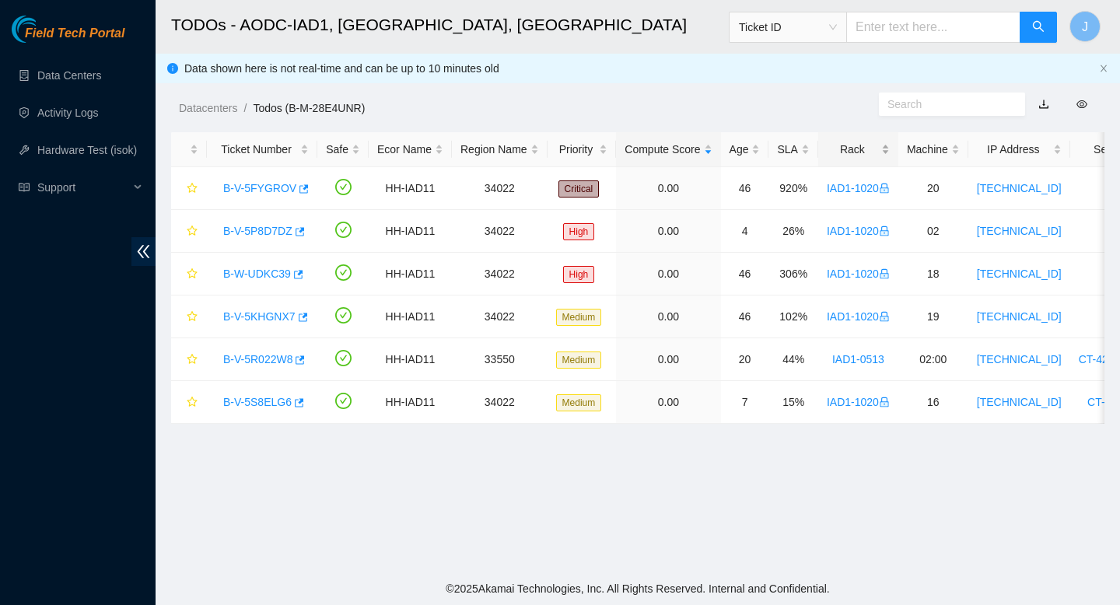
click at [890, 152] on div "Rack" at bounding box center [858, 149] width 63 height 17
